Goal: Navigation & Orientation: Find specific page/section

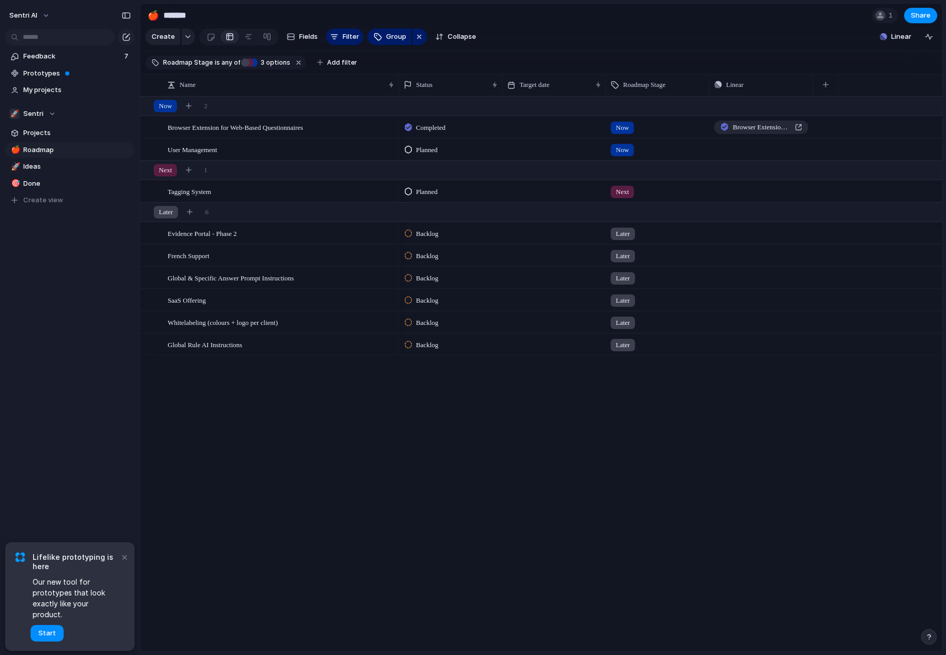
click at [116, 374] on div "Sentri AI Feedback 7 Prototypes My projects 🚀 Sentri Projects 🍎 Roadmap 🚀 Ideas…" at bounding box center [70, 327] width 140 height 655
click at [70, 339] on div "Sentri AI Feedback 7 Prototypes My projects 🚀 Sentri Projects 🍎 Roadmap 🚀 Ideas…" at bounding box center [70, 327] width 140 height 655
